Goal: Information Seeking & Learning: Understand process/instructions

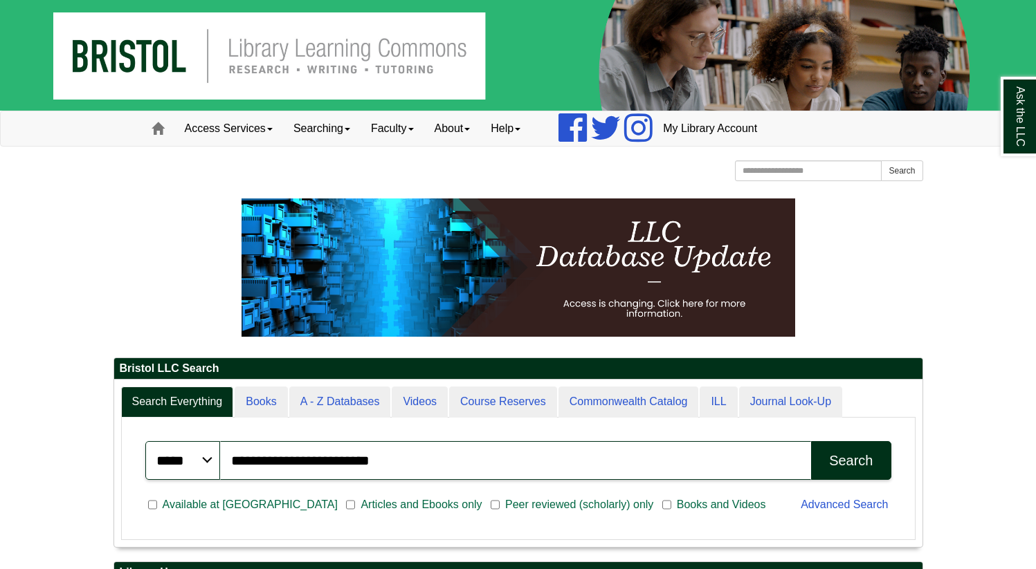
select select "**"
click at [769, 176] on input "Search the Website" at bounding box center [808, 171] width 147 height 21
type input "**********"
click at [881, 161] on button "Search" at bounding box center [902, 171] width 42 height 21
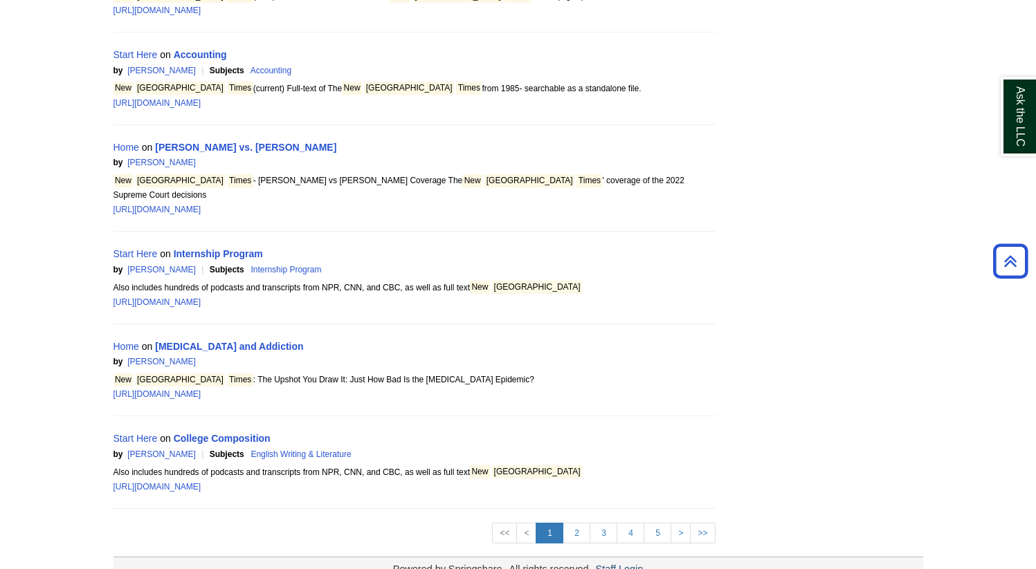
scroll to position [1681, 0]
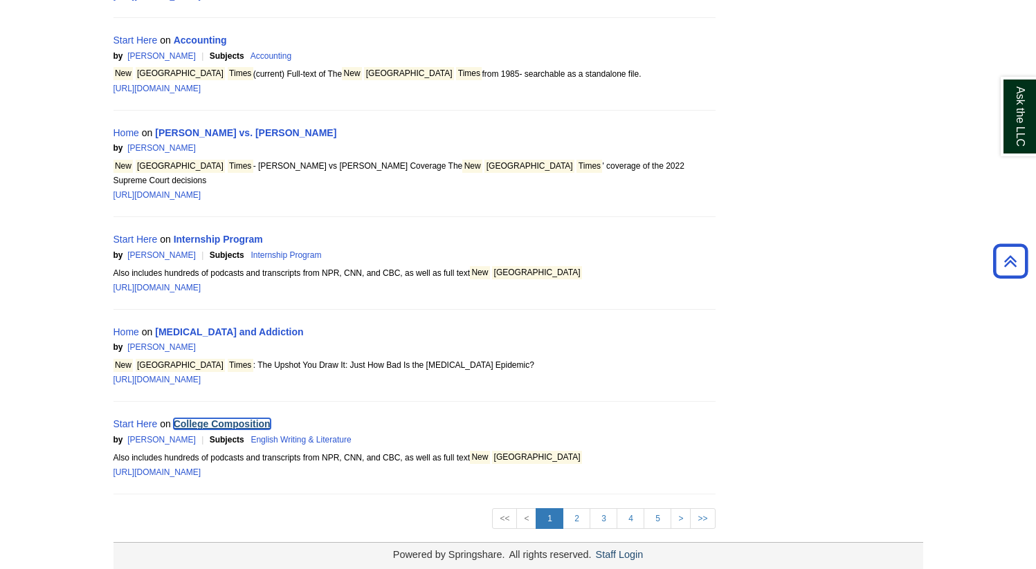
click at [214, 419] on link "College Composition" at bounding box center [222, 424] width 97 height 11
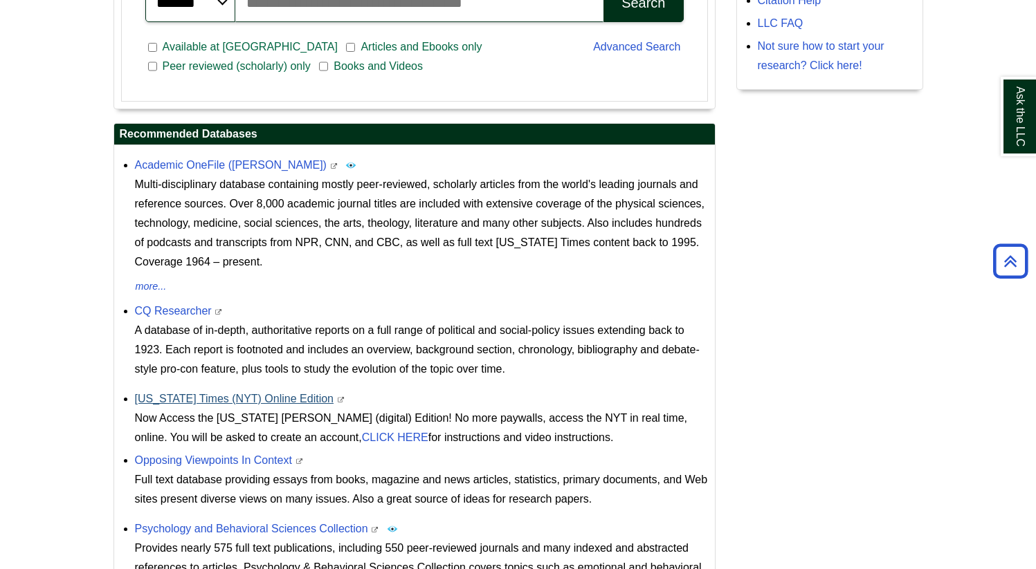
scroll to position [524, 0]
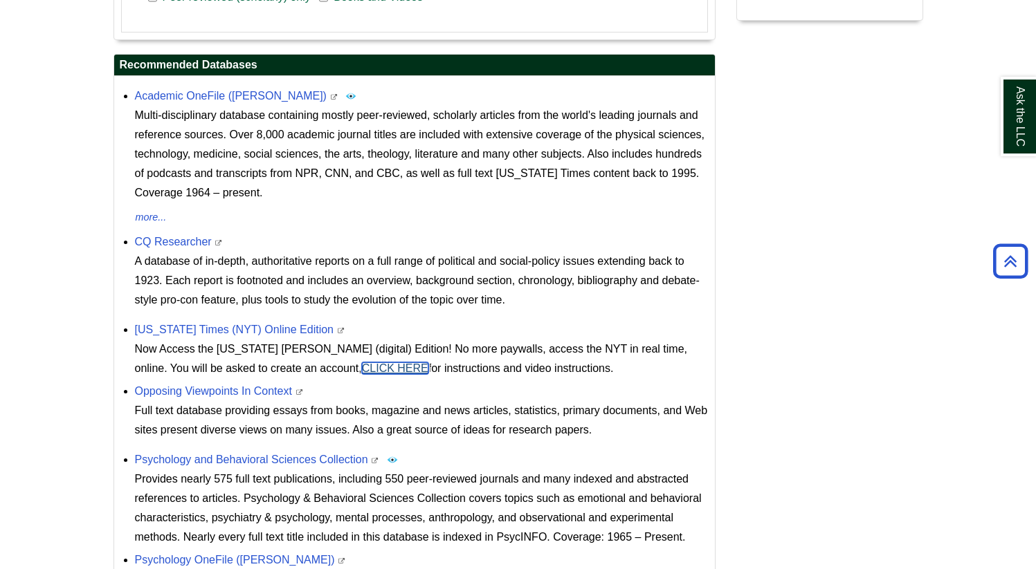
click at [362, 369] on link "CLICK HERE" at bounding box center [395, 369] width 66 height 12
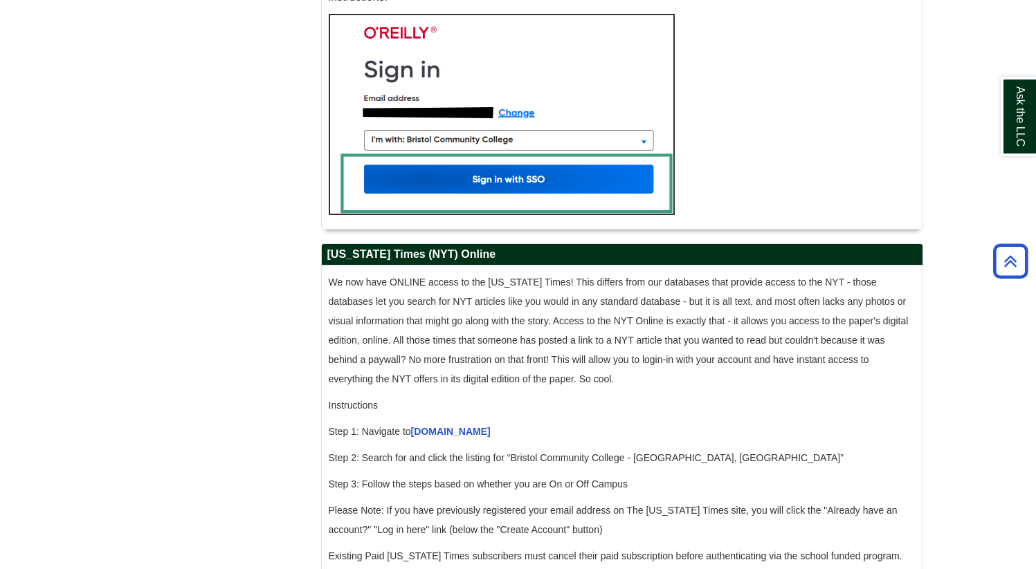
scroll to position [1207, 0]
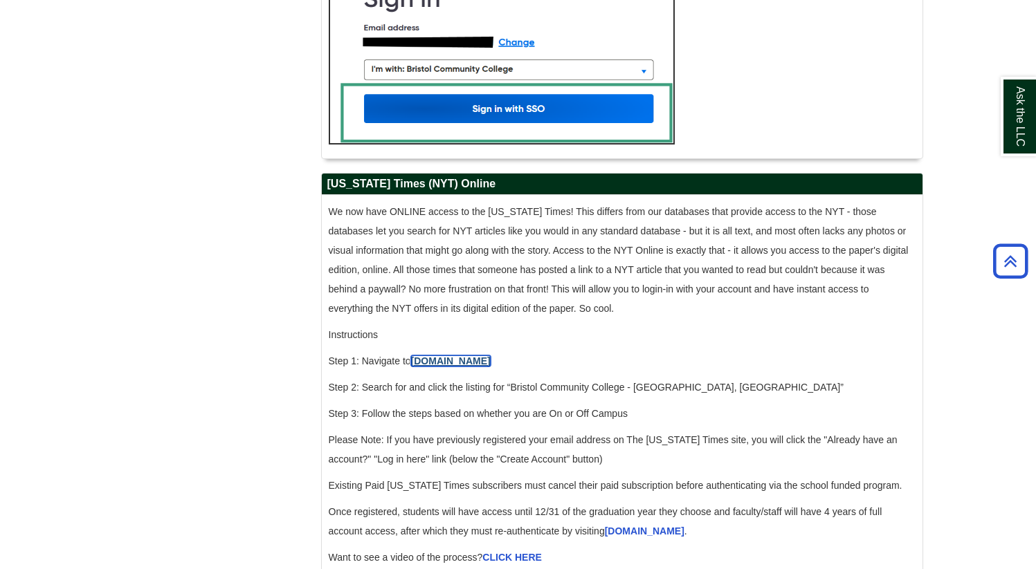
click at [447, 367] on link "accessnyt.com" at bounding box center [451, 361] width 80 height 11
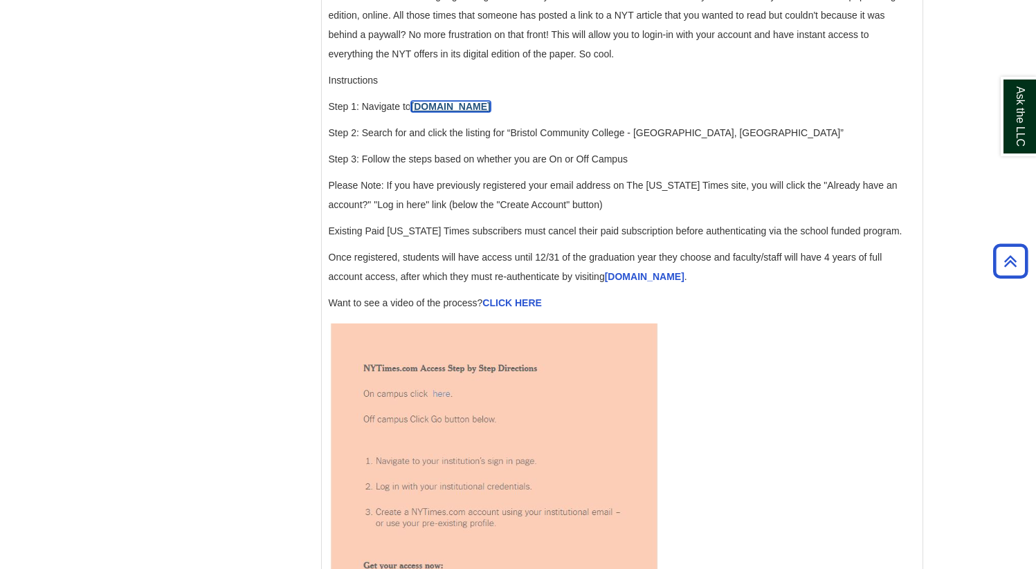
scroll to position [1462, 0]
click at [625, 282] on link "accessnyt.com" at bounding box center [645, 276] width 80 height 11
